Goal: Entertainment & Leisure: Consume media (video, audio)

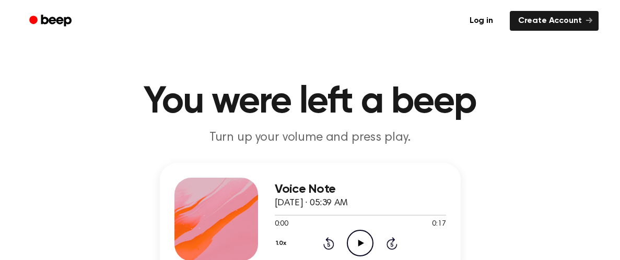
click at [359, 240] on icon "Play Audio" at bounding box center [360, 243] width 27 height 27
click at [350, 244] on icon "Play Audio" at bounding box center [360, 243] width 27 height 27
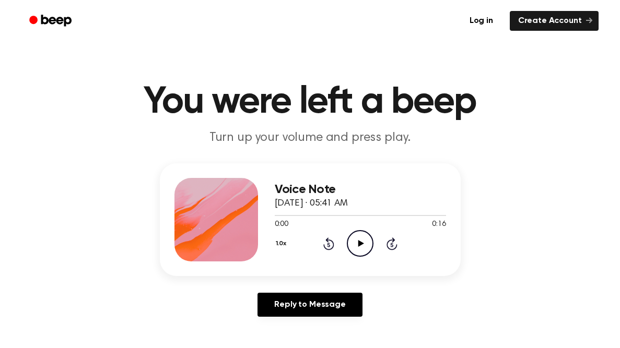
click at [355, 247] on icon "Play Audio" at bounding box center [360, 243] width 27 height 27
